Goal: Task Accomplishment & Management: Complete application form

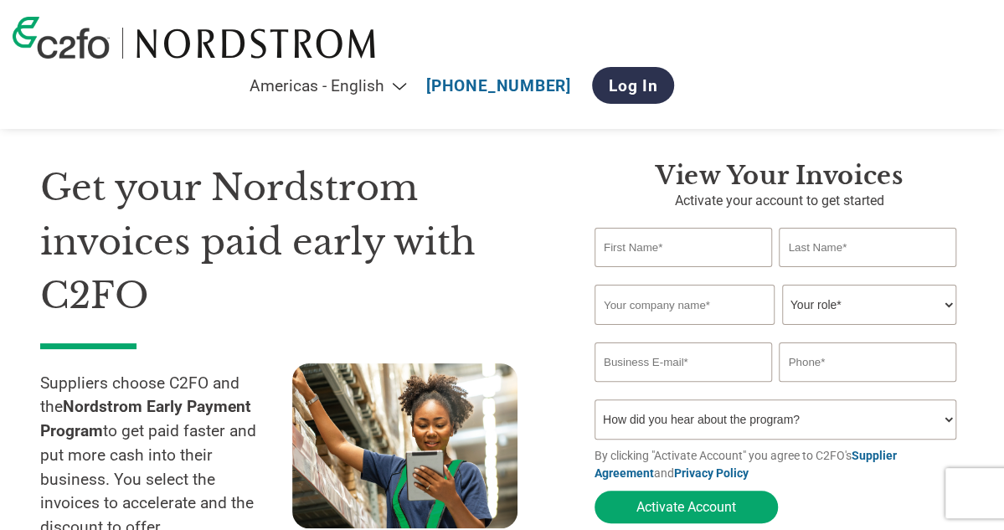
click at [625, 249] on input "text" at bounding box center [682, 247] width 177 height 39
type input "Susana"
type input "Ramlie"
type input "9412282448"
click at [718, 318] on input "text" at bounding box center [684, 305] width 180 height 40
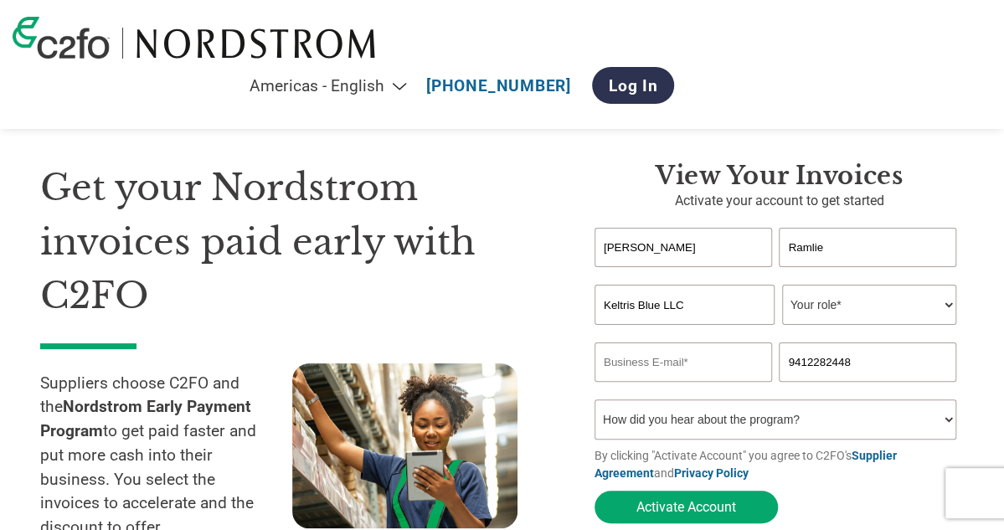
type input "Keltris Blue LLC"
click at [817, 311] on select "Your role* CFO Controller Credit Manager Finance Director Treasurer CEO Preside…" at bounding box center [869, 305] width 175 height 40
select select "OWNER_FOUNDER"
click at [782, 286] on select "Your role* CFO Controller Credit Manager Finance Director Treasurer CEO Preside…" at bounding box center [869, 305] width 175 height 40
click at [740, 364] on input "email" at bounding box center [682, 361] width 177 height 39
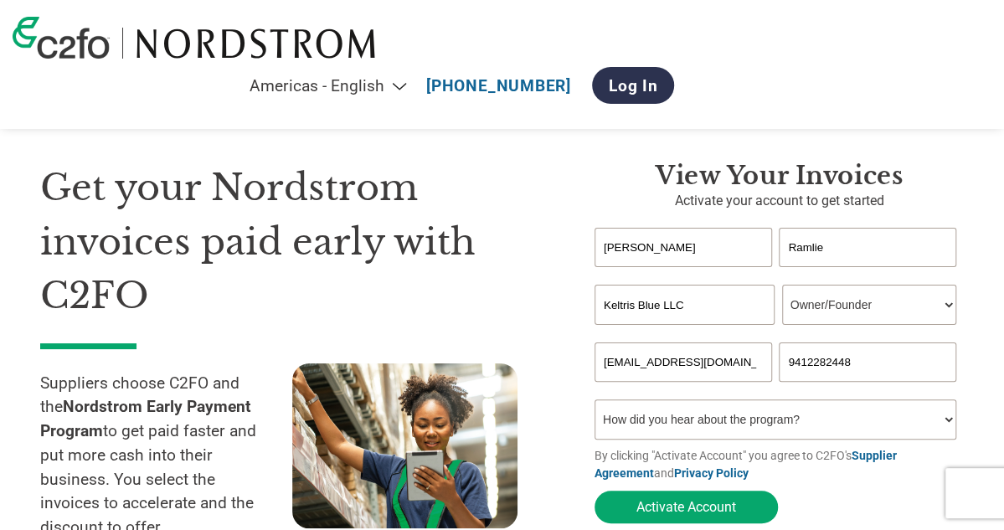
type input "scochran9@gmail.com"
click at [690, 415] on select "How did you hear about the program? Received a letter Email Social Media Online…" at bounding box center [775, 419] width 362 height 40
select select "Other"
click at [594, 403] on select "How did you hear about the program? Received a letter Email Social Media Online…" at bounding box center [775, 419] width 362 height 40
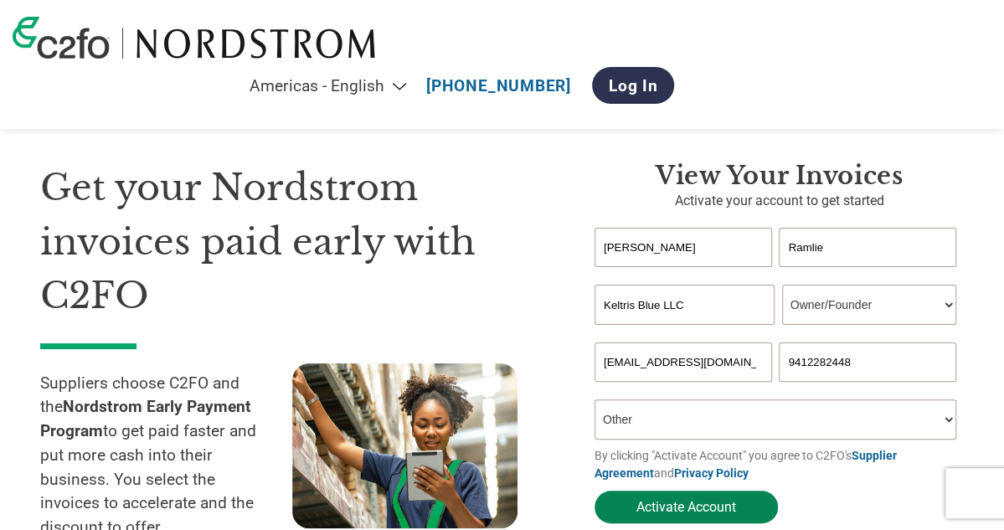
click at [665, 508] on button "Activate Account" at bounding box center [685, 507] width 183 height 33
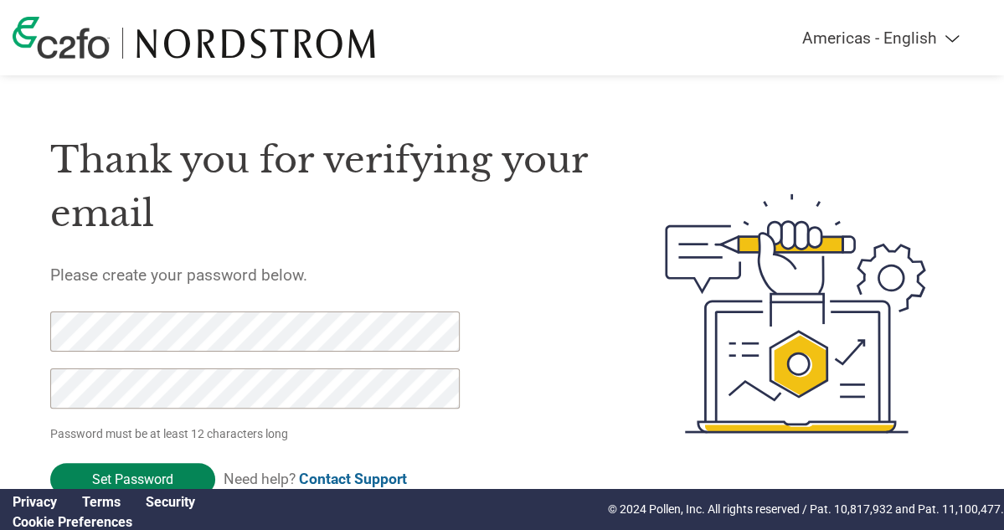
click at [162, 480] on input "Set Password" at bounding box center [132, 479] width 165 height 33
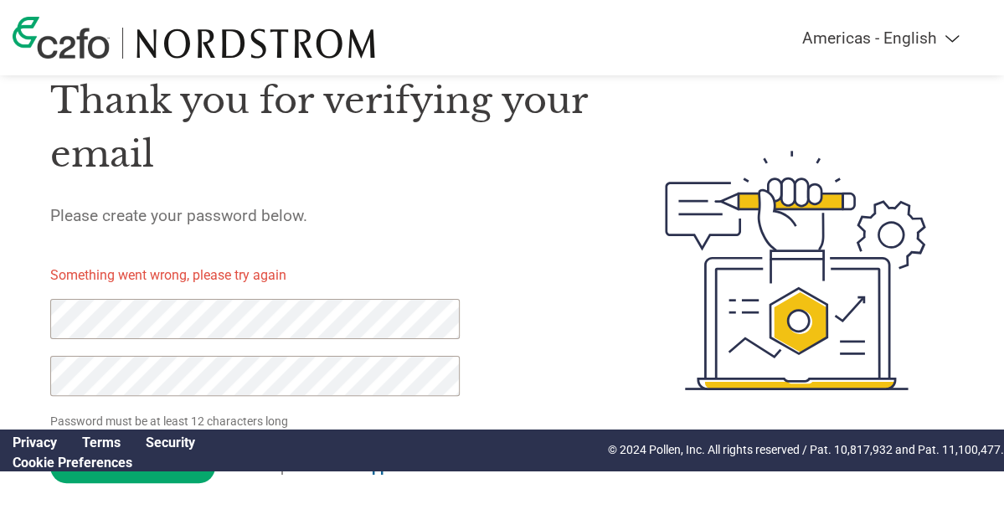
scroll to position [63, 0]
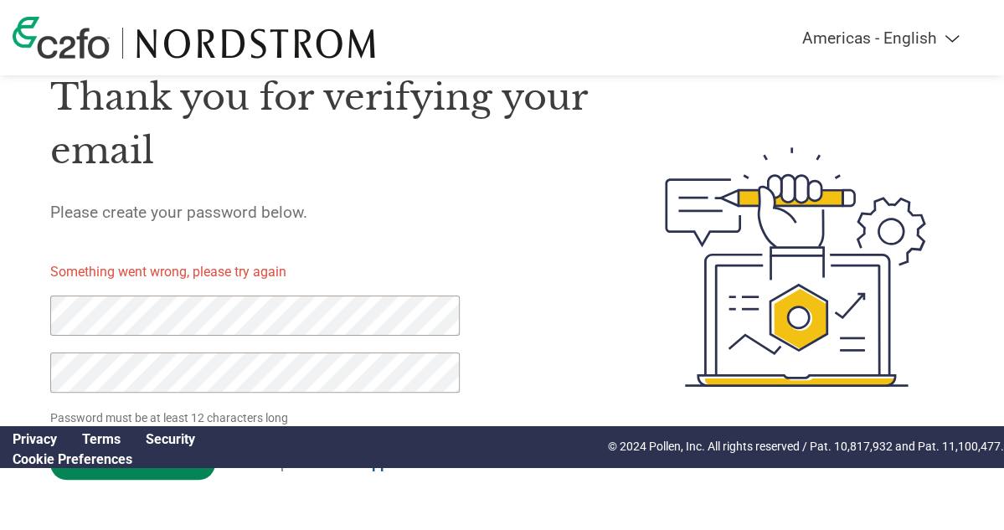
click at [196, 470] on input "Set Password" at bounding box center [132, 463] width 165 height 33
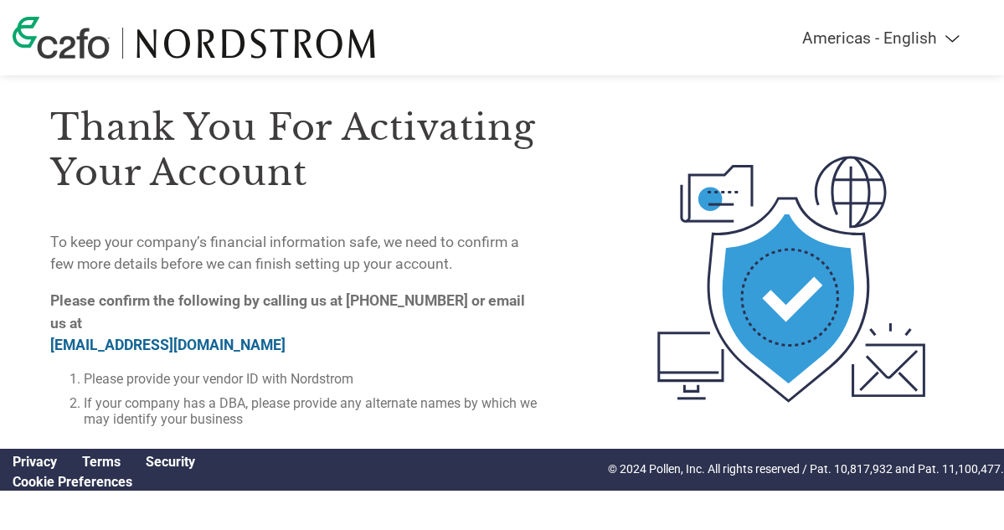
scroll to position [41, 0]
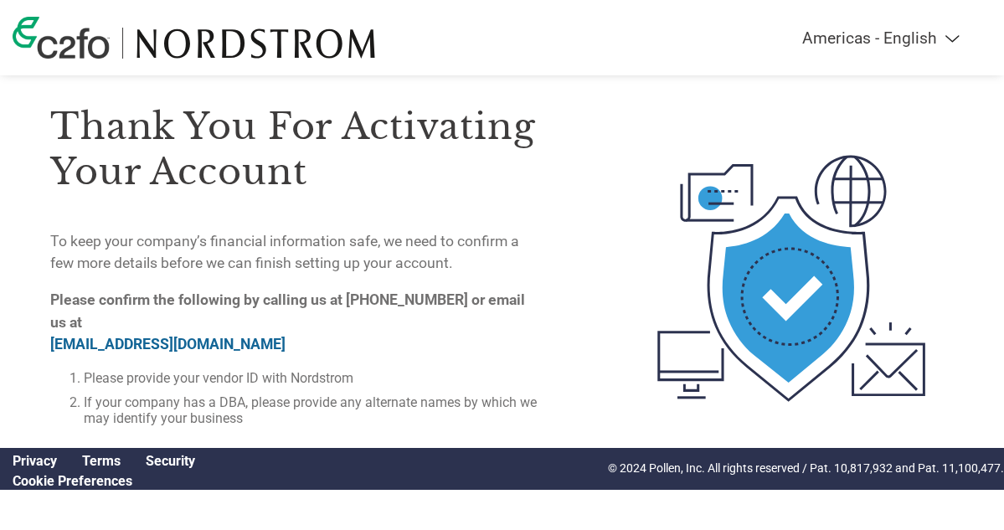
drag, startPoint x: 54, startPoint y: 120, endPoint x: 166, endPoint y: 162, distance: 118.9
click at [166, 162] on h3 "Thank you for activating your account" at bounding box center [294, 149] width 488 height 90
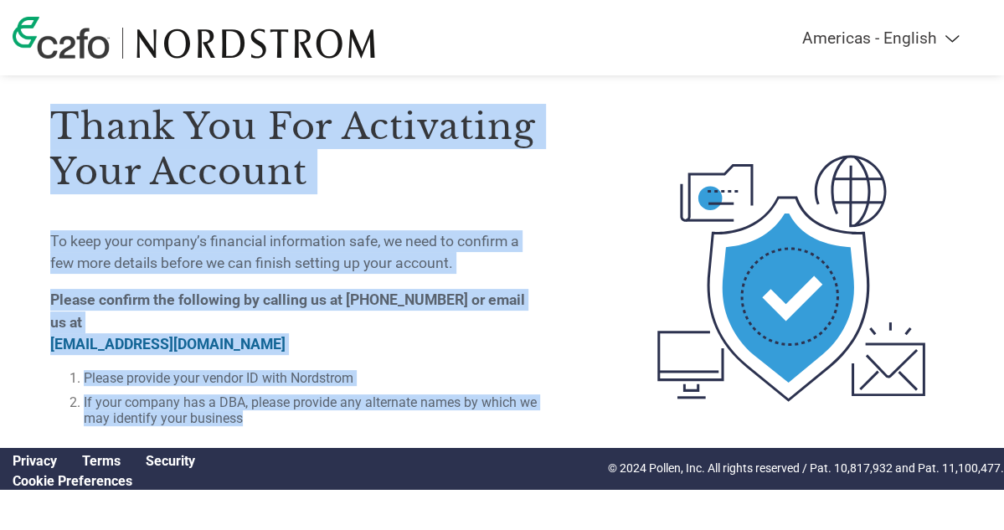
click at [487, 408] on div "Thank you for activating your account To keep your company’s financial informat…" at bounding box center [294, 254] width 488 height 372
copy div "Thank you for activating your account To keep your company’s financial informat…"
